Goal: Task Accomplishment & Management: Manage account settings

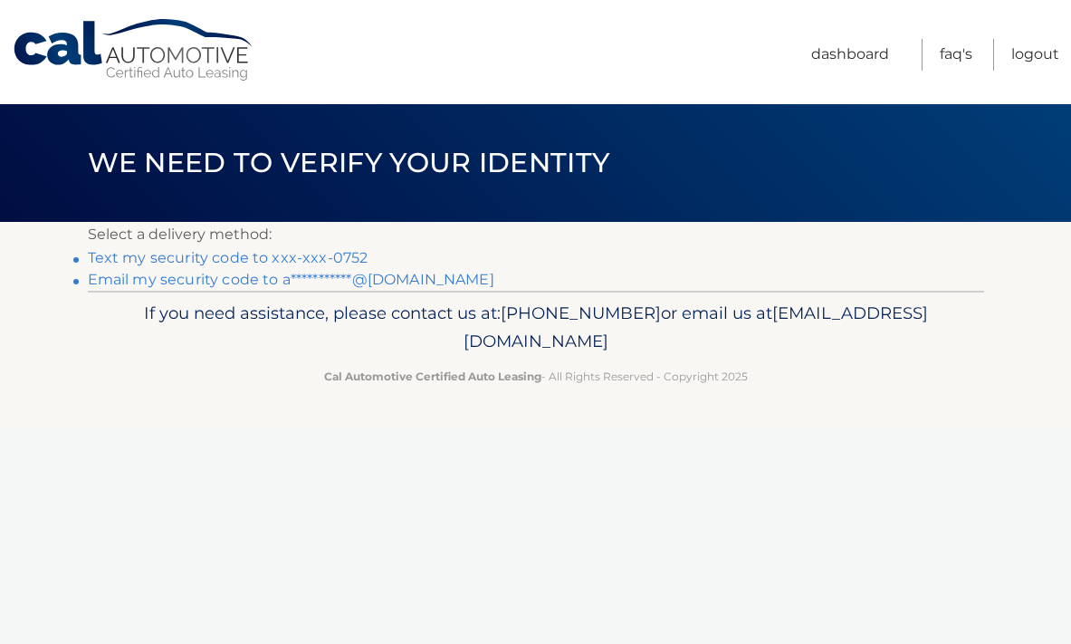
click at [283, 257] on link "Text my security code to xxx-xxx-0752" at bounding box center [228, 257] width 281 height 17
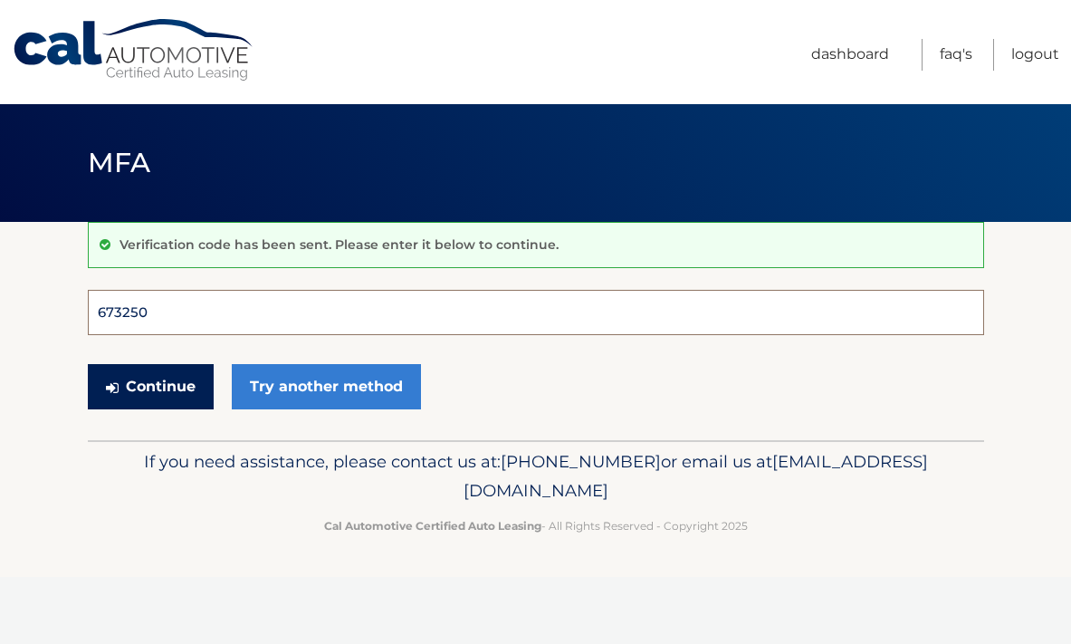
type input "673250"
click at [149, 386] on button "Continue" at bounding box center [151, 386] width 126 height 45
click at [150, 386] on button "Continue" at bounding box center [151, 386] width 126 height 45
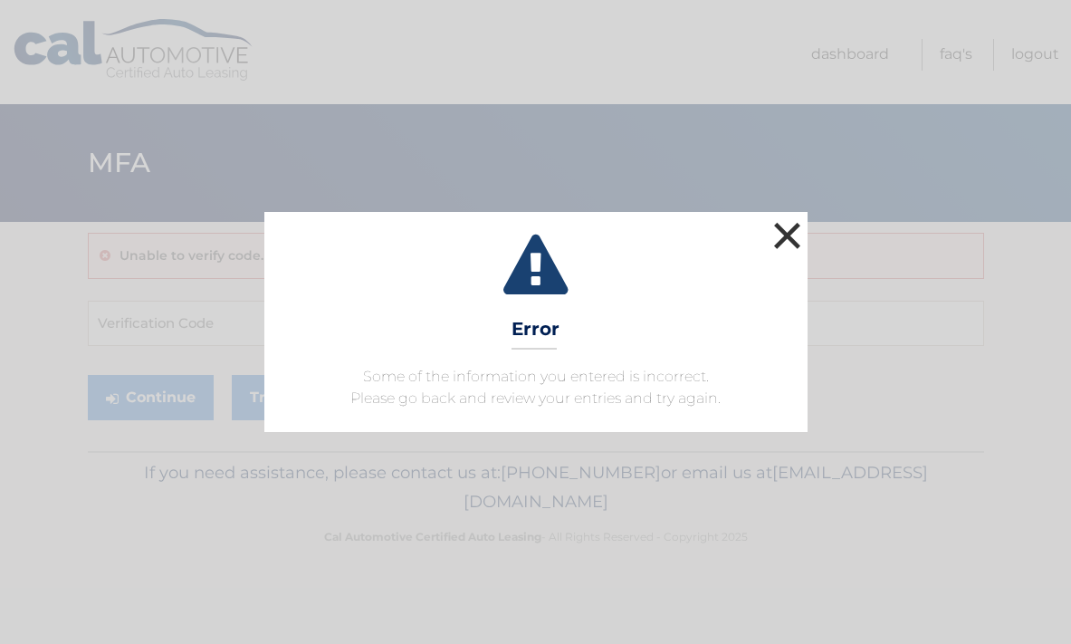
click at [792, 231] on button "×" at bounding box center [788, 235] width 36 height 36
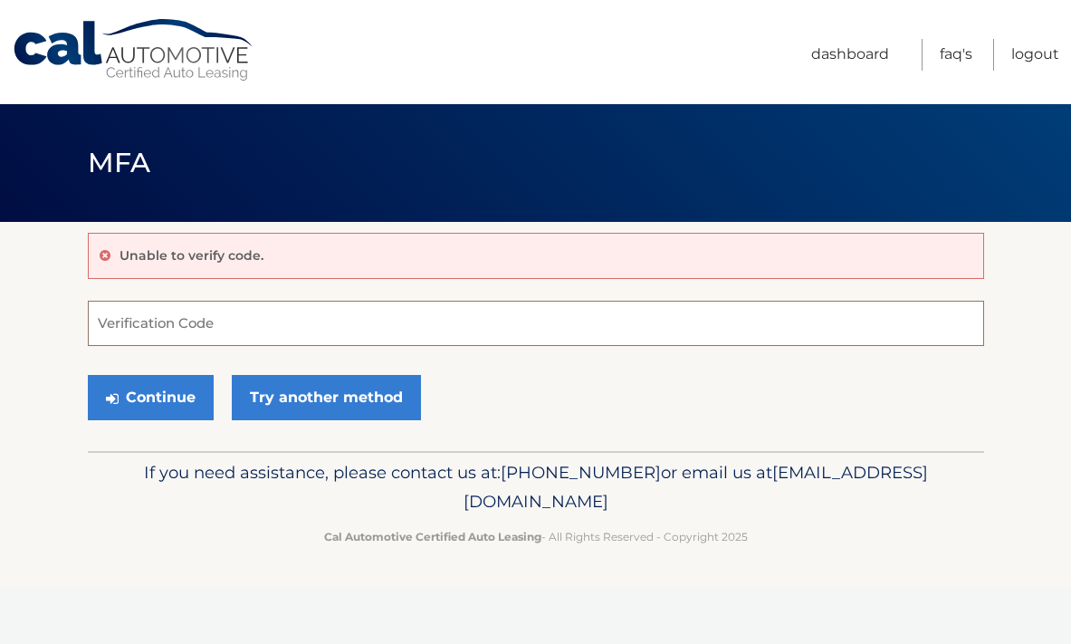
click at [178, 332] on input "Verification Code" at bounding box center [536, 323] width 897 height 45
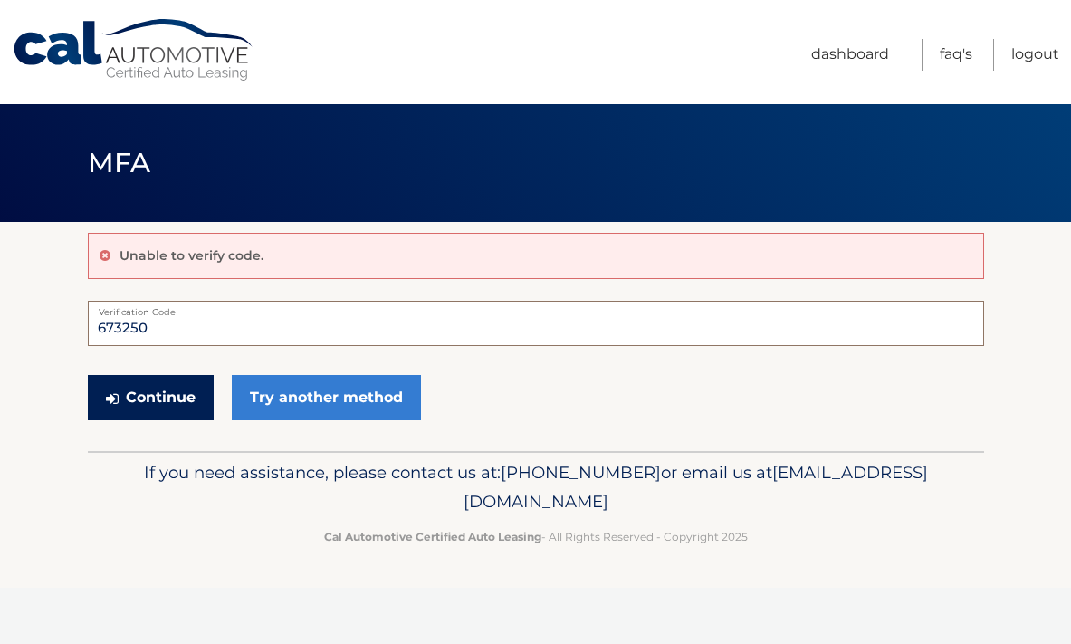
type input "673250"
click at [158, 391] on button "Continue" at bounding box center [151, 397] width 126 height 45
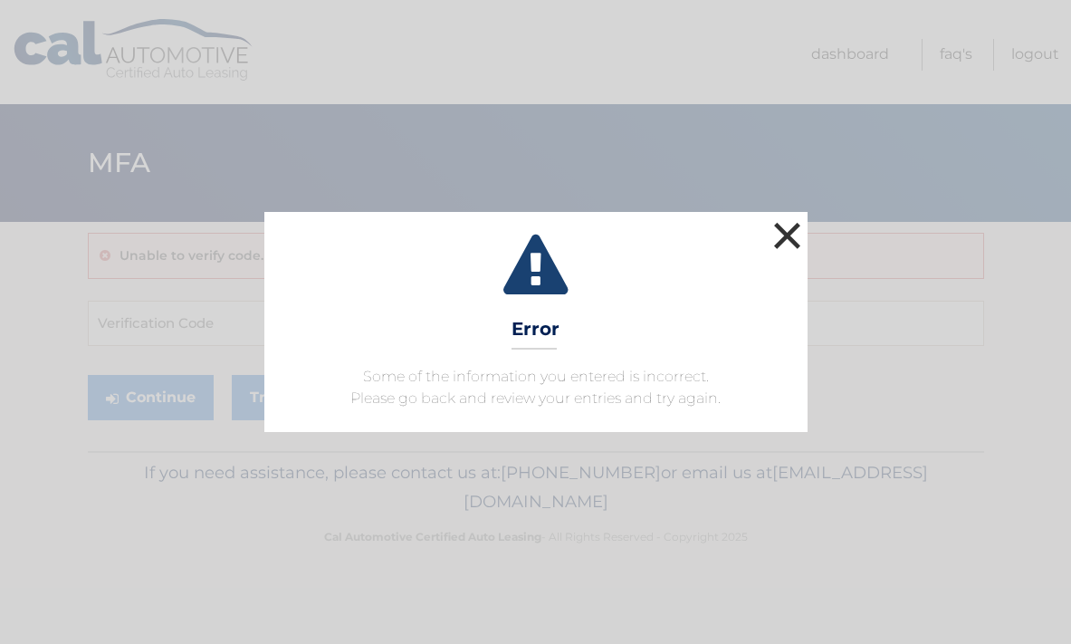
click at [787, 238] on button "×" at bounding box center [788, 235] width 36 height 36
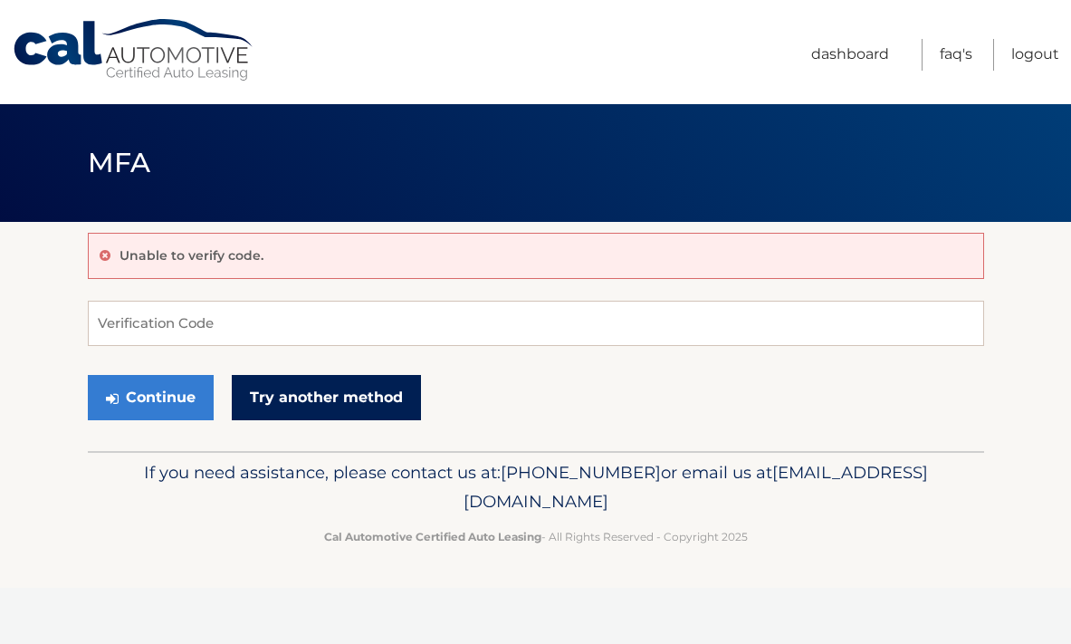
click at [333, 398] on link "Try another method" at bounding box center [326, 397] width 189 height 45
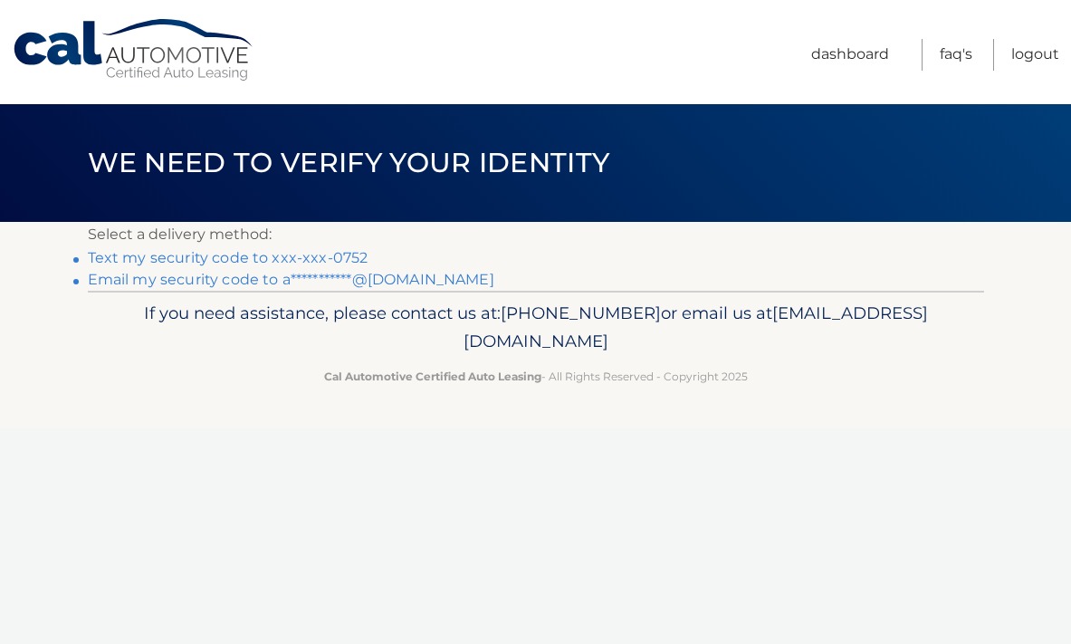
click at [253, 257] on link "Text my security code to xxx-xxx-0752" at bounding box center [228, 257] width 281 height 17
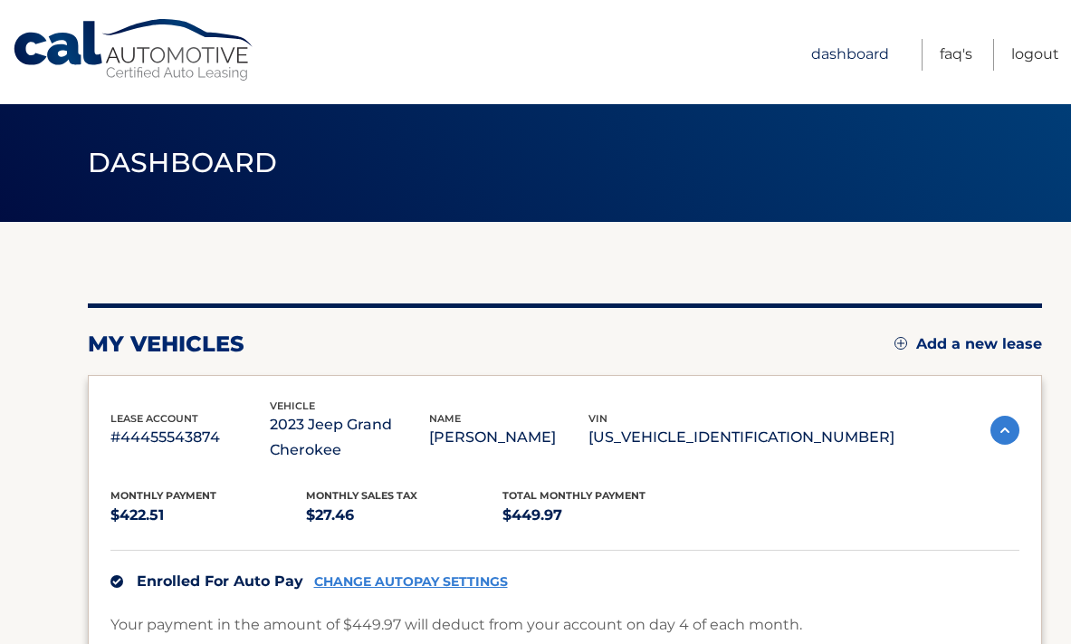
click at [864, 54] on link "Dashboard" at bounding box center [850, 55] width 78 height 32
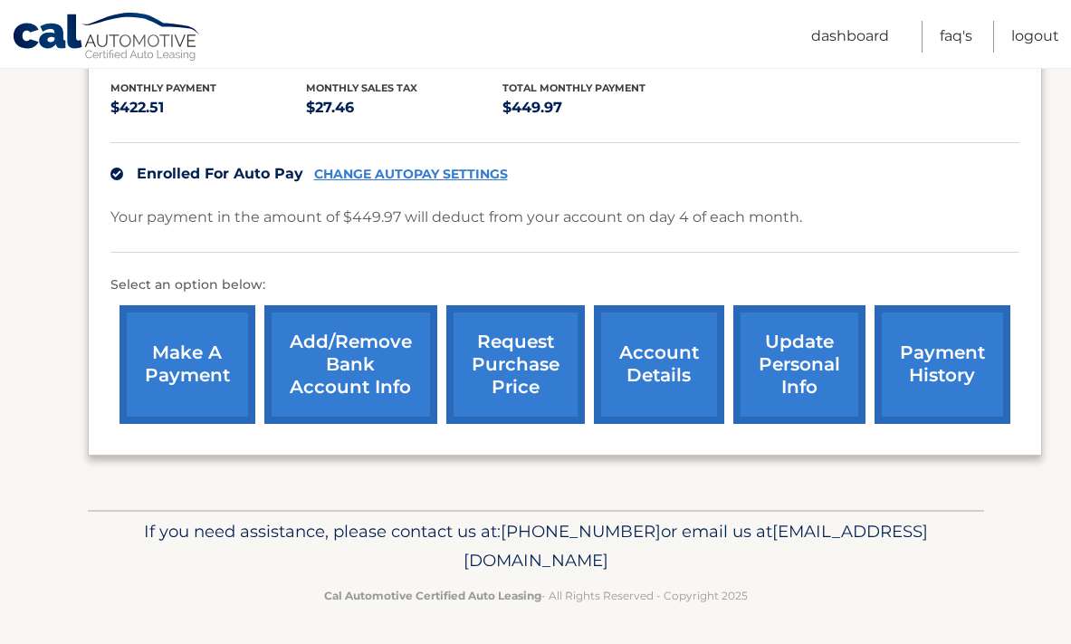
scroll to position [407, 0]
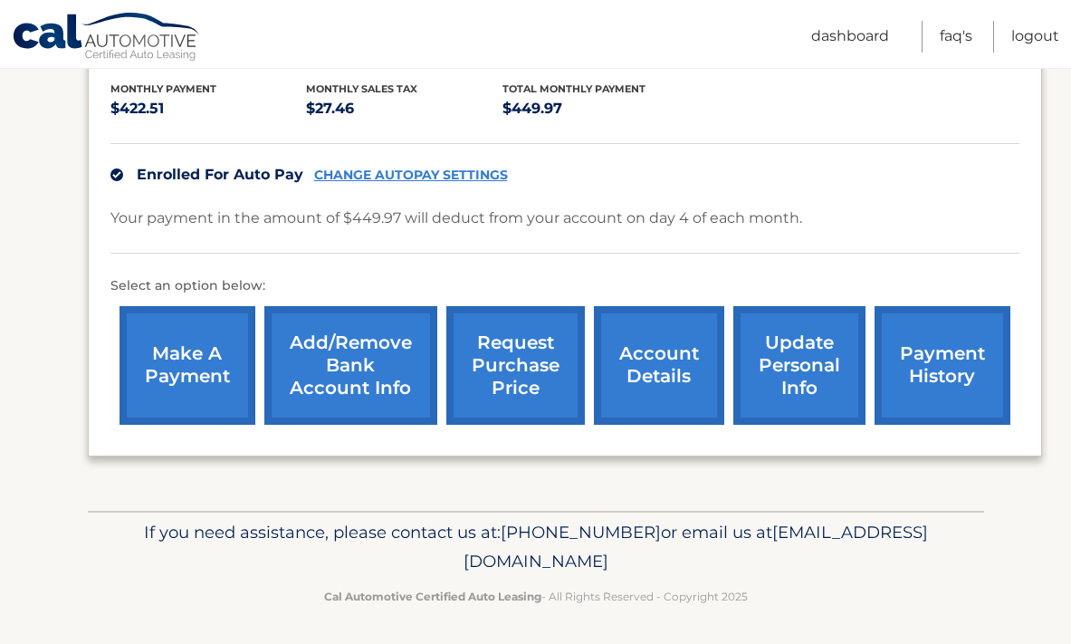
click at [813, 360] on link "update personal info" at bounding box center [800, 365] width 132 height 119
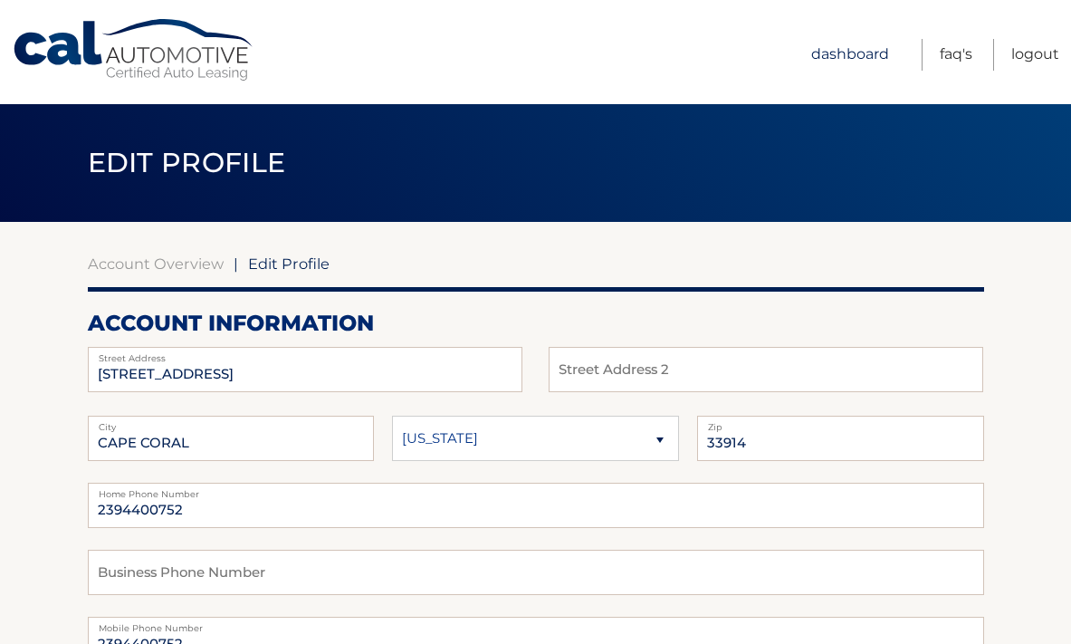
click at [861, 54] on link "Dashboard" at bounding box center [850, 55] width 78 height 32
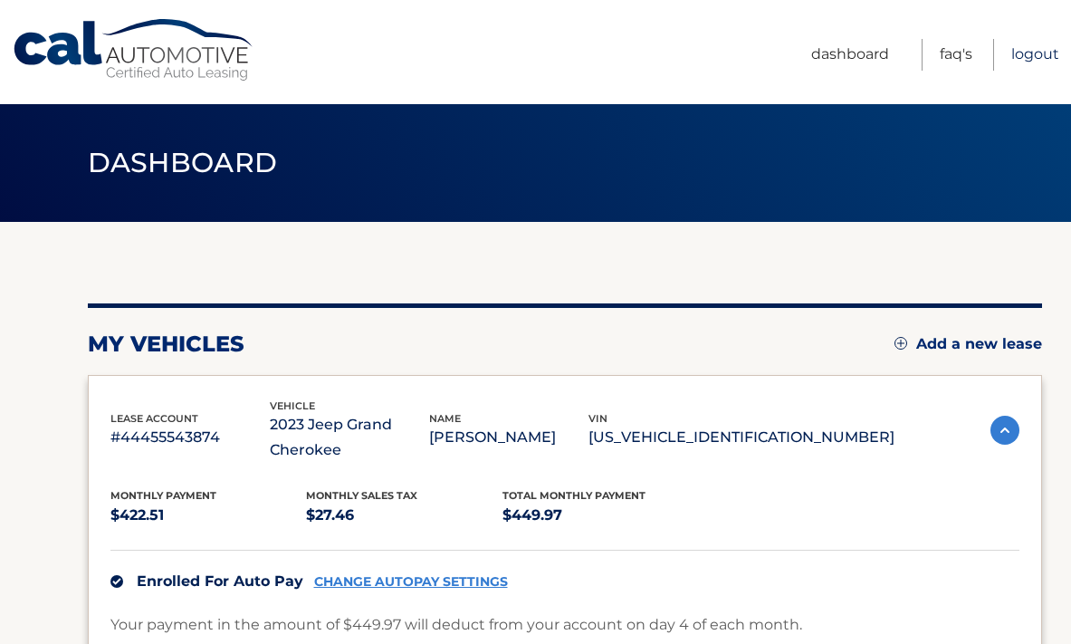
click at [1029, 53] on link "Logout" at bounding box center [1036, 55] width 48 height 32
